Goal: Information Seeking & Learning: Learn about a topic

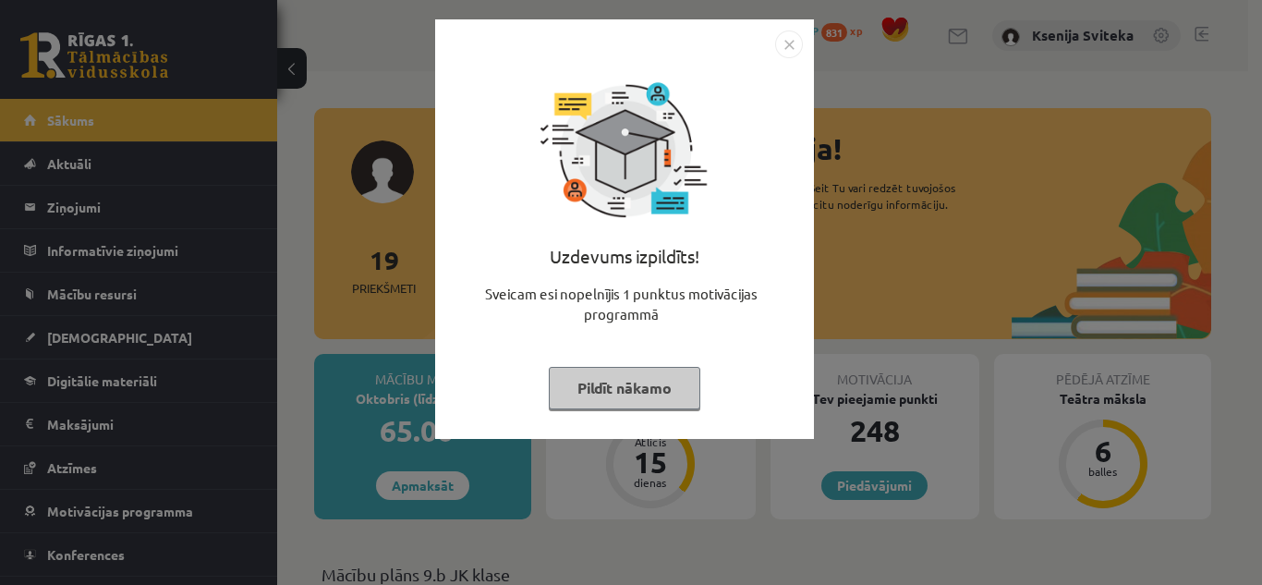
click at [794, 43] on img "Close" at bounding box center [789, 44] width 28 height 28
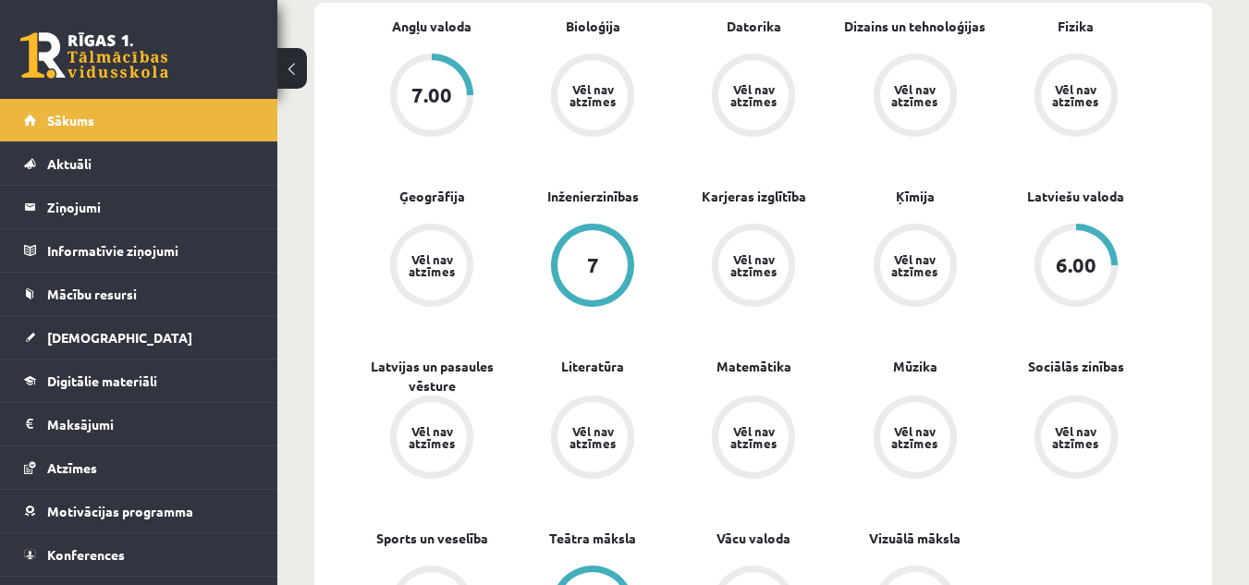
scroll to position [563, 0]
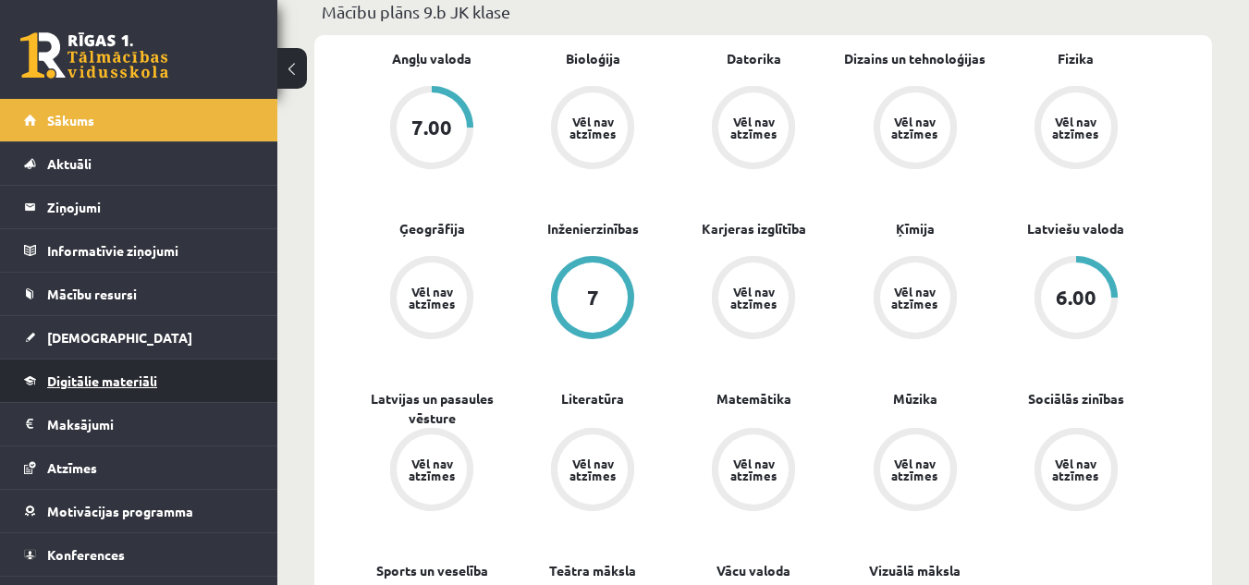
click at [136, 371] on link "Digitālie materiāli" at bounding box center [139, 380] width 230 height 43
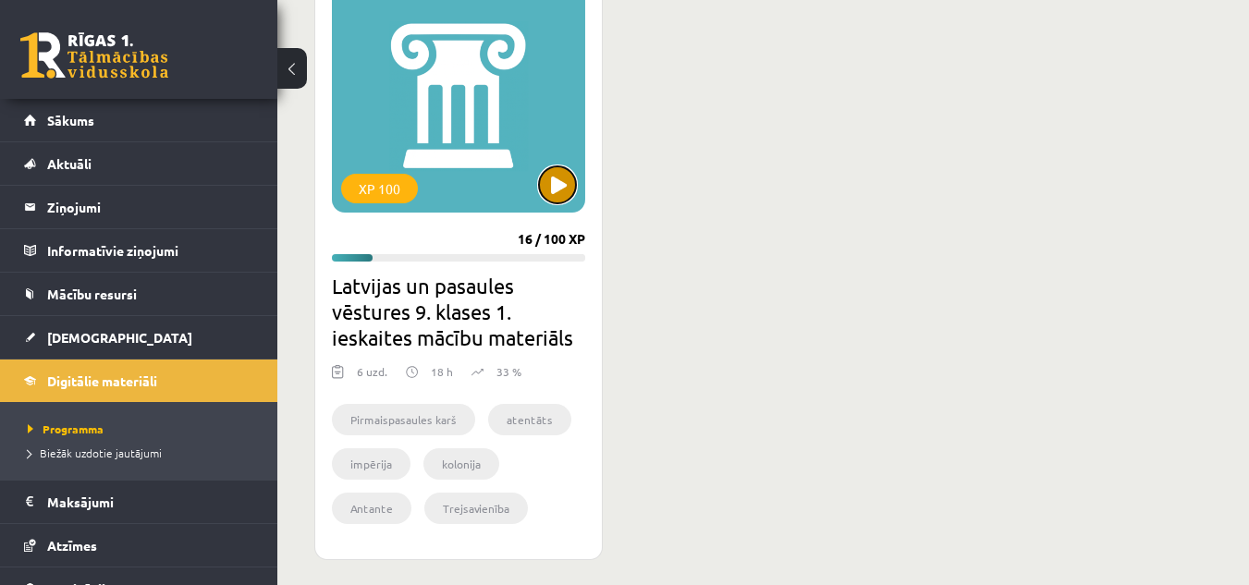
click at [558, 196] on button at bounding box center [557, 184] width 37 height 37
